Goal: Task Accomplishment & Management: Use online tool/utility

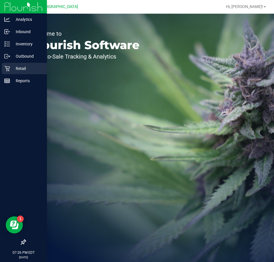
click at [10, 71] on icon at bounding box center [7, 69] width 6 height 6
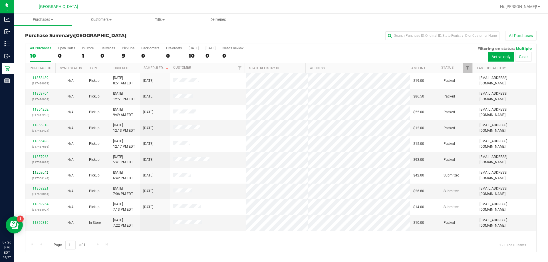
click at [43, 172] on link "11859043" at bounding box center [41, 173] width 16 height 4
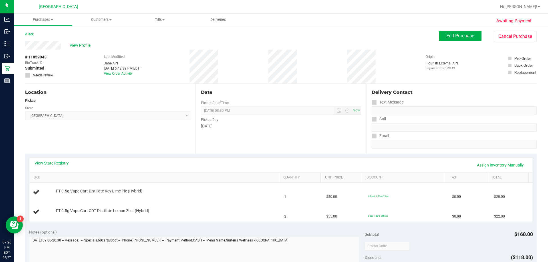
click at [119, 136] on div "Location Pickup Store [GEOGRAPHIC_DATA] WC Select Store [PERSON_NAME][GEOGRAPHI…" at bounding box center [110, 119] width 170 height 70
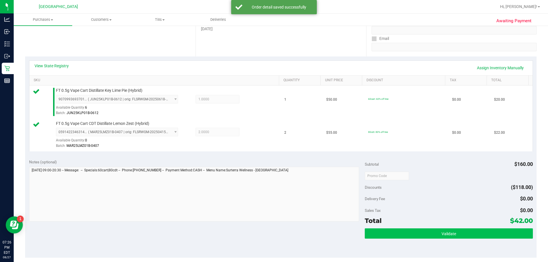
scroll to position [171, 0]
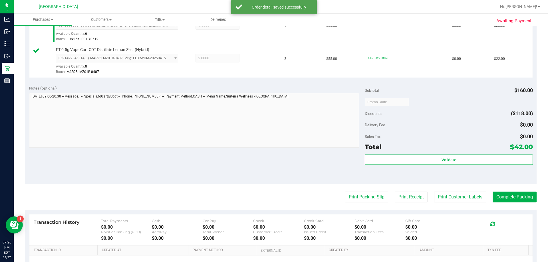
click at [273, 153] on div "Subtotal $160.00 Discounts ($118.00) Delivery Fee $0.00 Sales Tax $0.00 Total $…" at bounding box center [449, 132] width 168 height 95
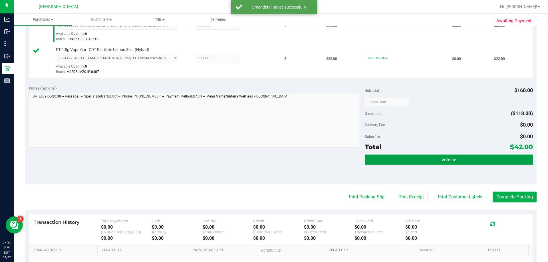
click at [273, 158] on button "Validate" at bounding box center [449, 160] width 168 height 10
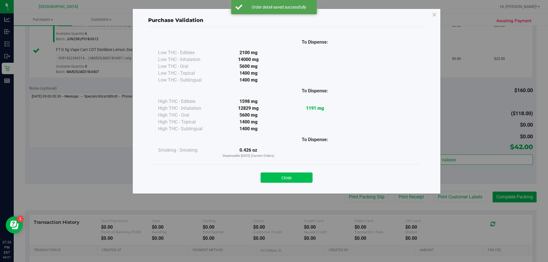
click at [273, 179] on button "Close" at bounding box center [287, 178] width 52 height 10
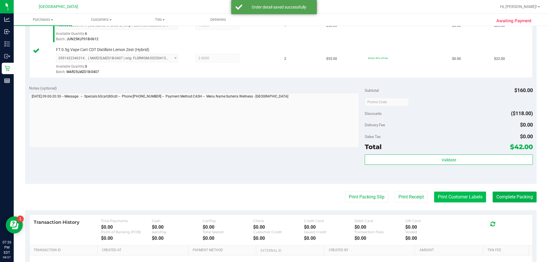
click at [273, 194] on button "Print Customer Labels" at bounding box center [460, 197] width 52 height 11
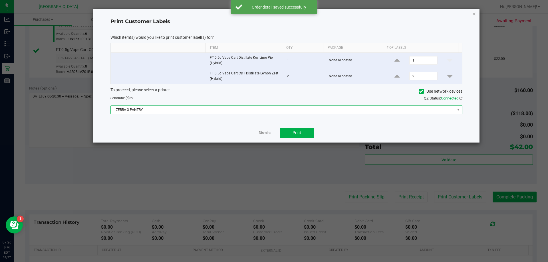
click at [217, 110] on span "ZEBRA-3-PANTRY" at bounding box center [283, 110] width 344 height 8
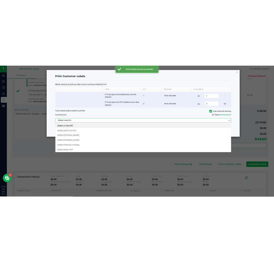
scroll to position [9, 352]
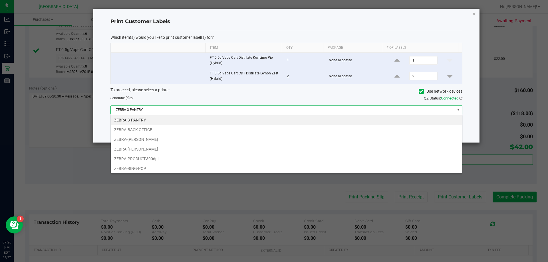
click at [136, 166] on li "ZEBRA-RING-POP" at bounding box center [286, 169] width 351 height 10
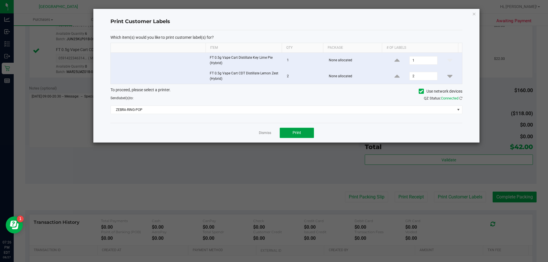
click at [273, 133] on button "Print" at bounding box center [297, 133] width 34 height 10
click at [264, 134] on link "Dismiss" at bounding box center [265, 133] width 12 height 5
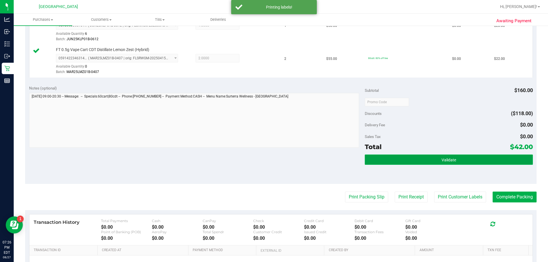
click at [273, 161] on button "Validate" at bounding box center [449, 160] width 168 height 10
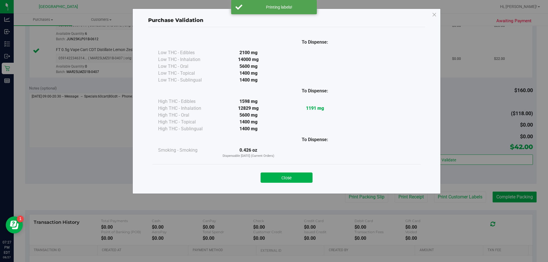
drag, startPoint x: 275, startPoint y: 177, endPoint x: 318, endPoint y: 179, distance: 43.1
click at [273, 177] on button "Close" at bounding box center [287, 178] width 52 height 10
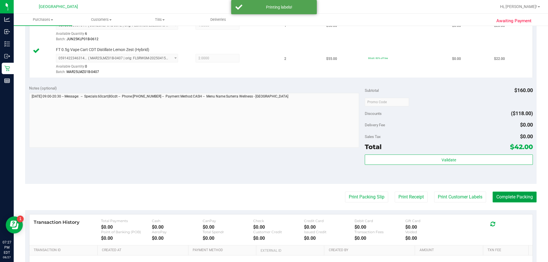
click at [273, 194] on button "Complete Packing" at bounding box center [515, 197] width 44 height 11
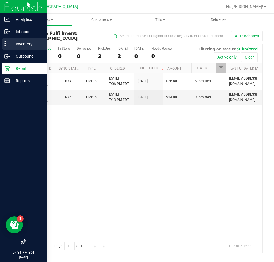
click at [18, 44] on p "Inventory" at bounding box center [27, 44] width 34 height 7
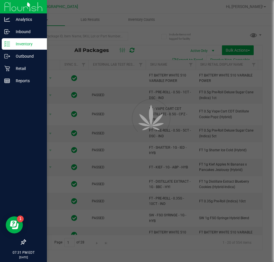
click at [81, 36] on div at bounding box center [137, 131] width 274 height 262
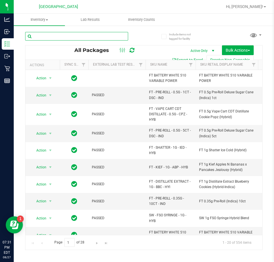
click at [60, 36] on input "text" at bounding box center [76, 36] width 103 height 9
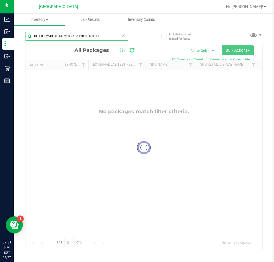
type input "BCTJUL25BCT01-0721OCT23CKZ01-1011"
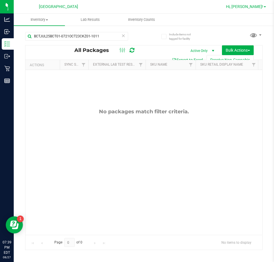
click at [260, 8] on span "Hi, [PERSON_NAME]!" at bounding box center [244, 6] width 37 height 5
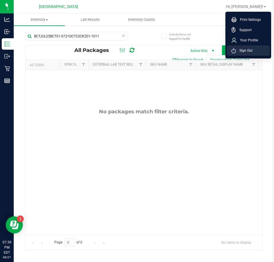
click at [240, 48] on span "Sign Out" at bounding box center [244, 51] width 17 height 6
